Goal: Find specific page/section: Find specific page/section

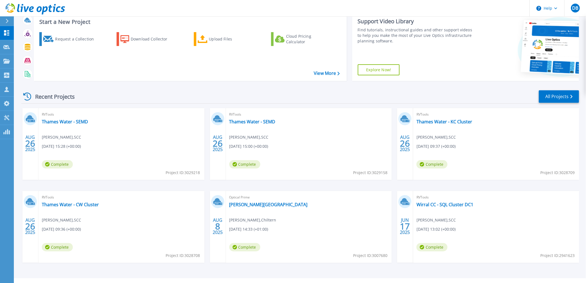
scroll to position [47, 0]
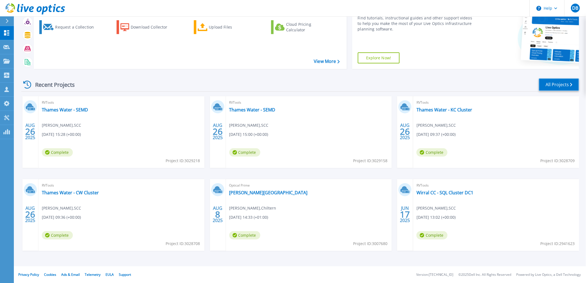
click at [548, 85] on link "All Projects" at bounding box center [559, 84] width 40 height 12
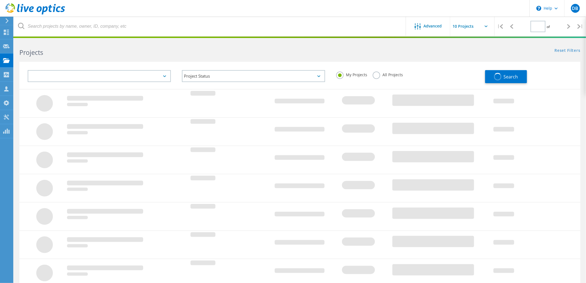
type input "3"
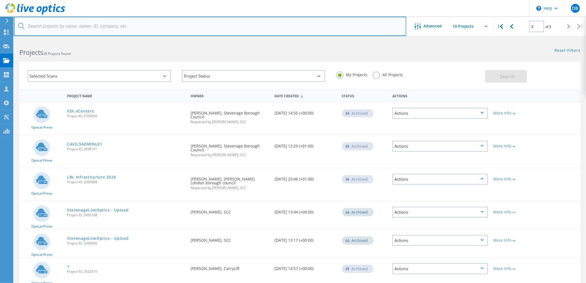
click at [140, 24] on input "text" at bounding box center [210, 26] width 392 height 19
type input "tlt"
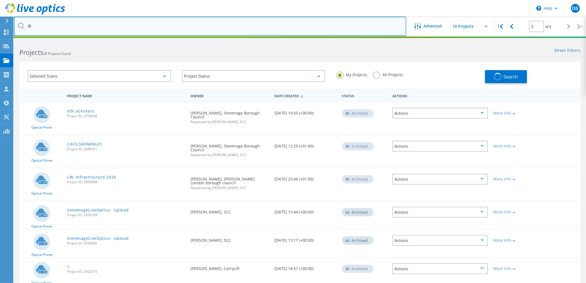
type input "1"
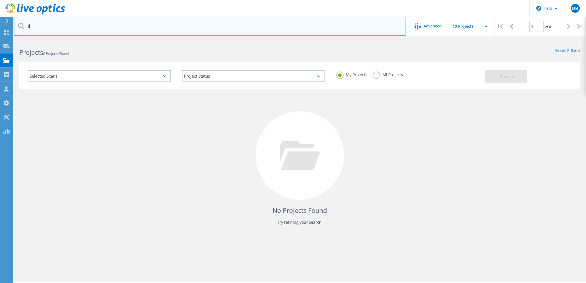
type input "t"
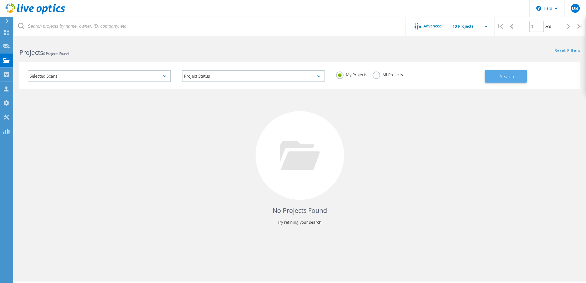
click at [499, 82] on button "Search" at bounding box center [506, 76] width 42 height 12
